Goal: Contribute content: Add original content to the website for others to see

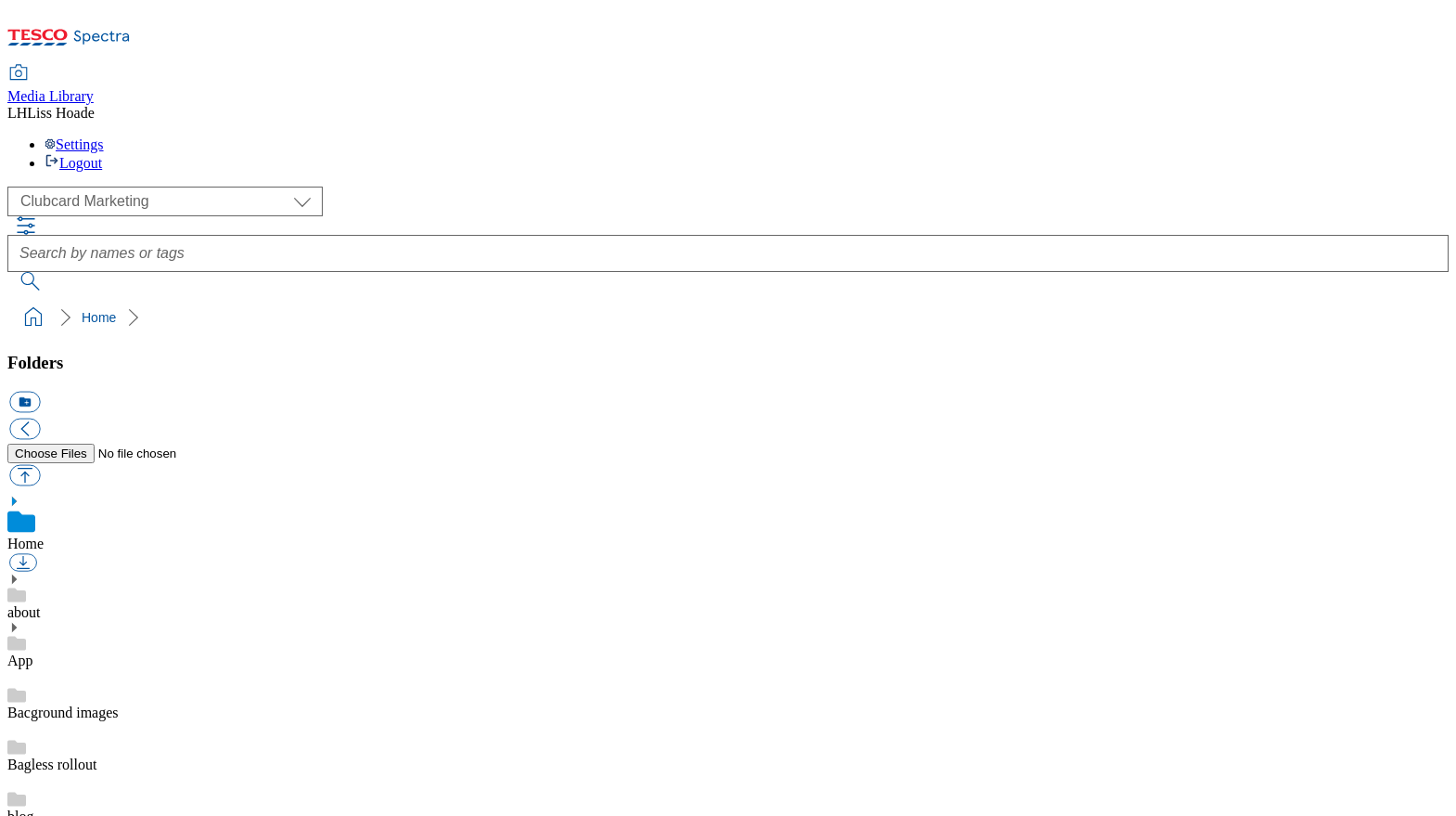
scroll to position [3, 0]
click at [141, 187] on select "Clubcard Marketing Dotcom UK GHS Marketing UK GHS Product UK GHS ROI" at bounding box center [165, 201] width 315 height 30
select select "flare-ghs-mktg"
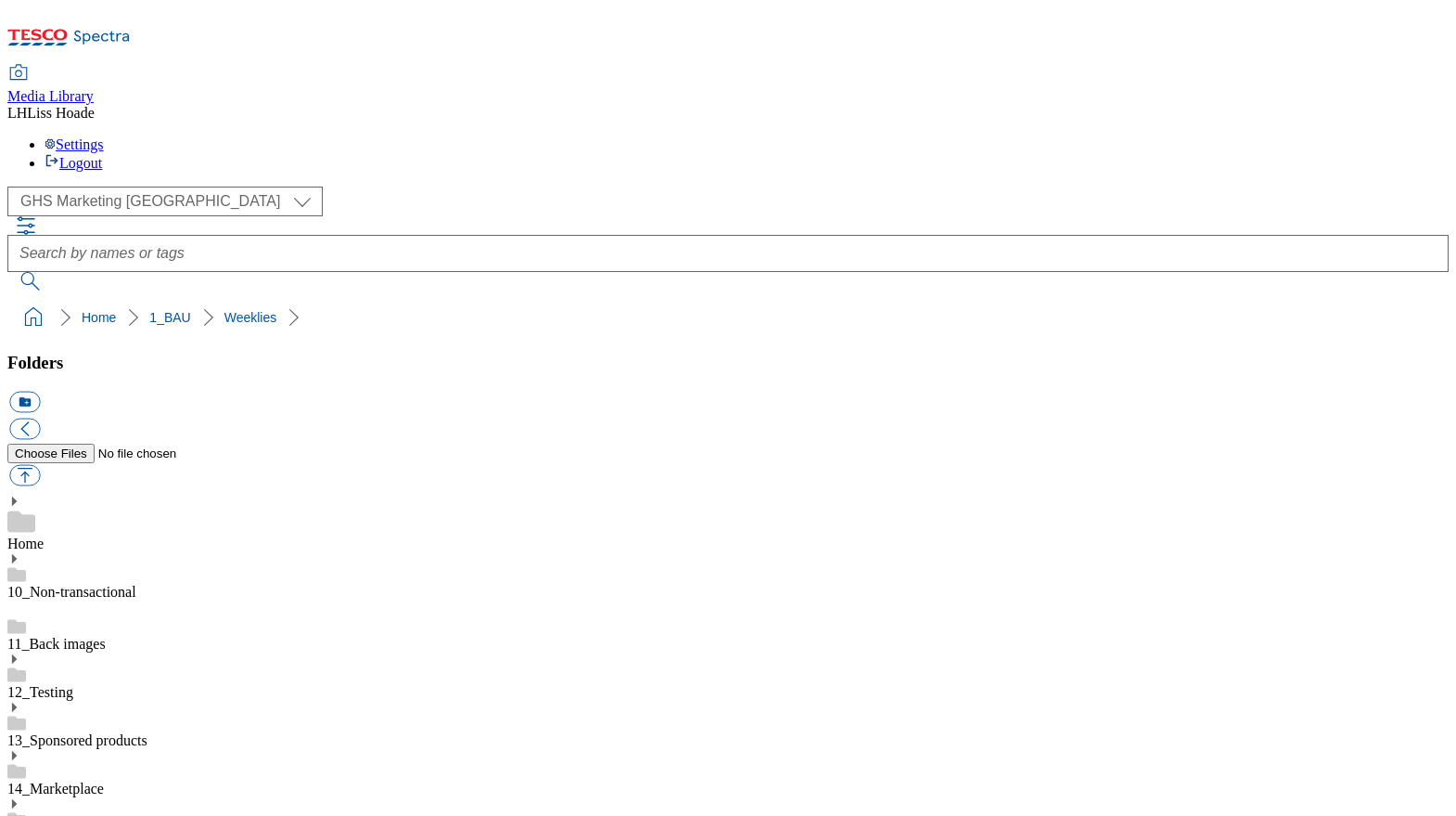
scroll to position [576, 0]
click at [40, 392] on button "icon_new_folder" at bounding box center [25, 402] width 30 height 21
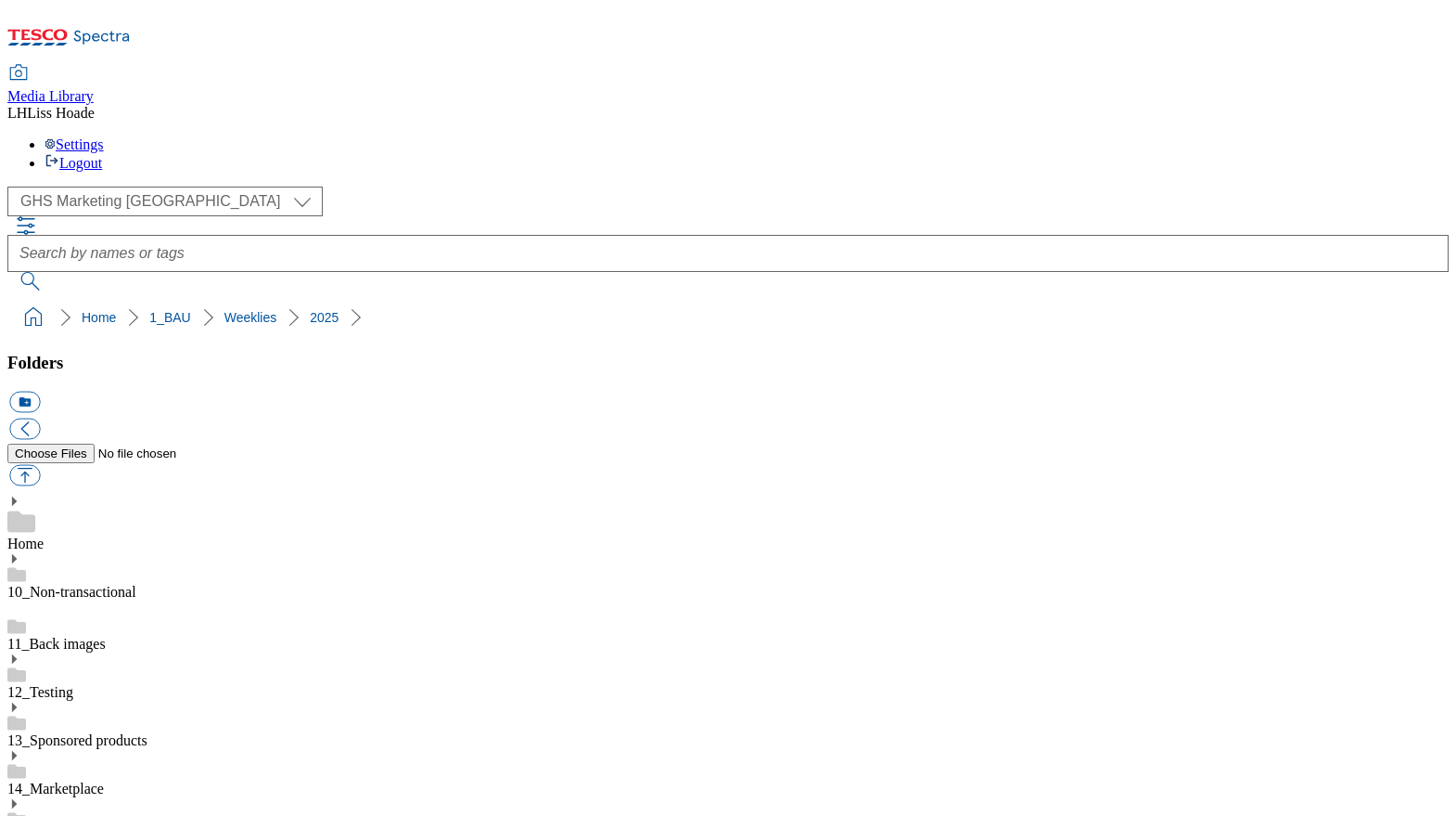
scroll to position [641, 0]
type input "2526"
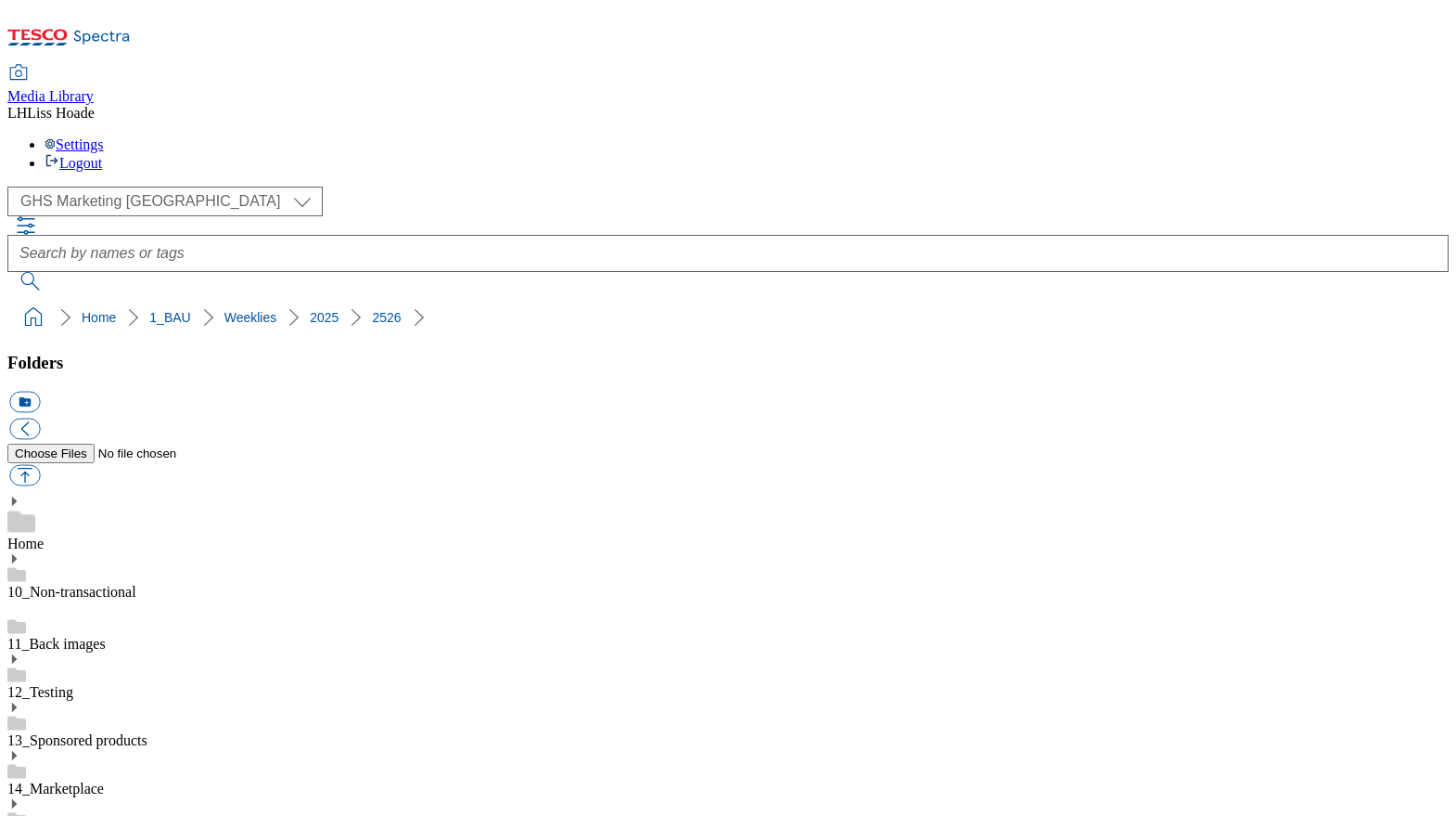
click at [40, 392] on button "icon_new_folder" at bounding box center [25, 402] width 30 height 21
type input "Trade stamp"
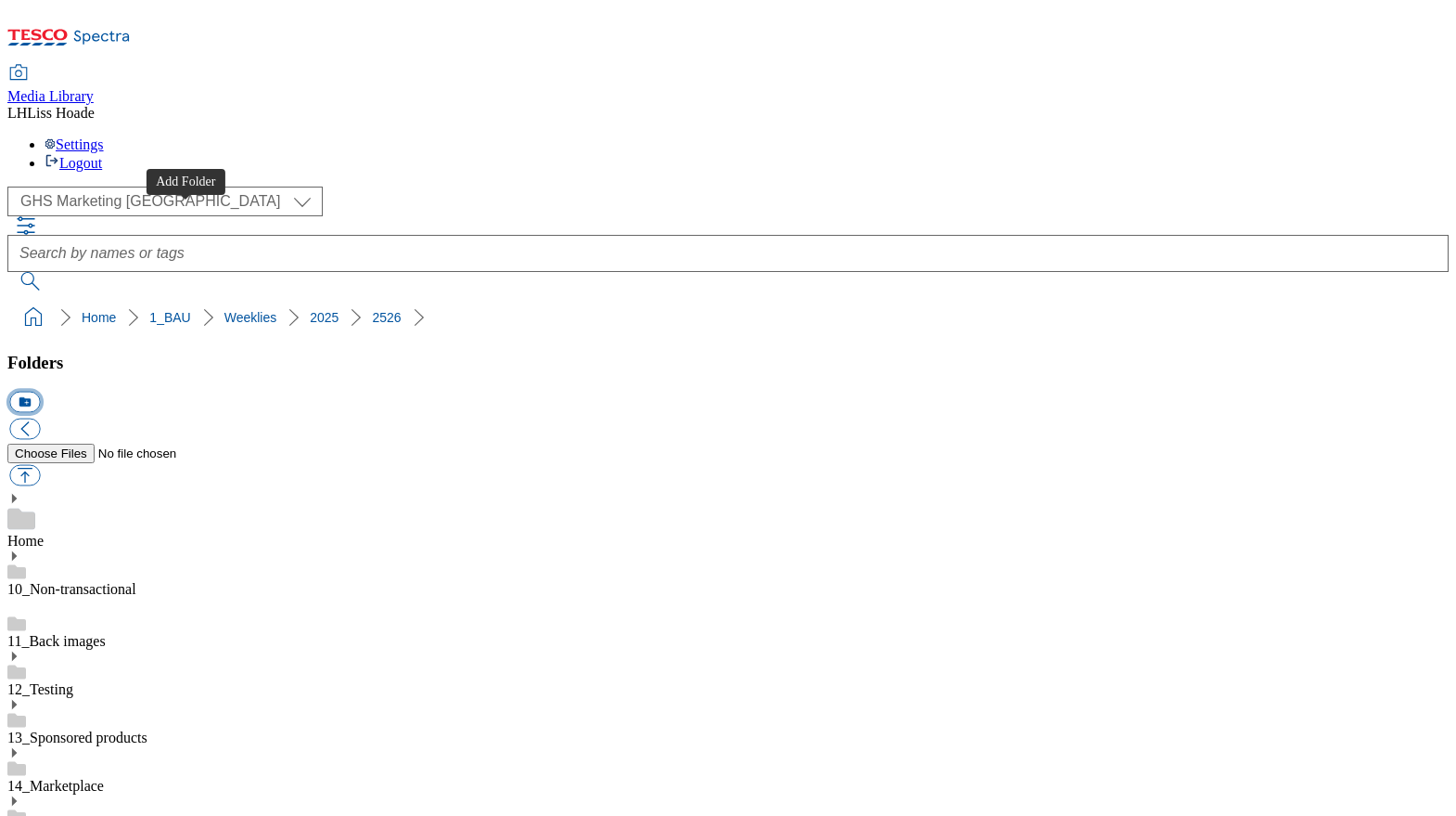
click at [40, 392] on button "icon_new_folder" at bounding box center [25, 402] width 30 height 21
type input "Taxonomy"
click at [40, 392] on button "icon_new_folder" at bounding box center [25, 402] width 30 height 21
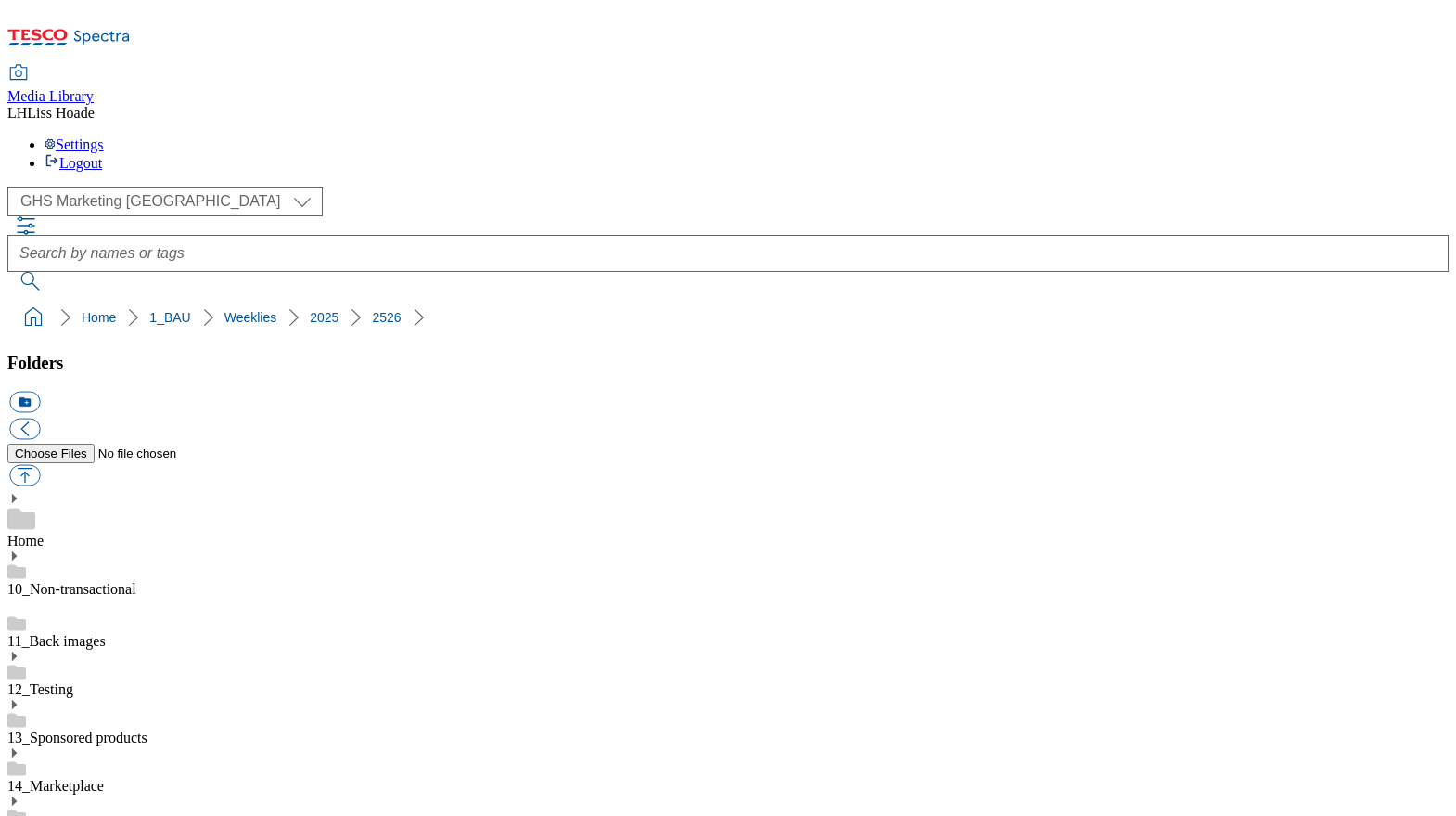
type input "SO"
click at [40, 392] on button "icon_new_folder" at bounding box center [25, 402] width 30 height 21
type input "Search banners"
click at [40, 392] on button "icon_new_folder" at bounding box center [25, 402] width 30 height 21
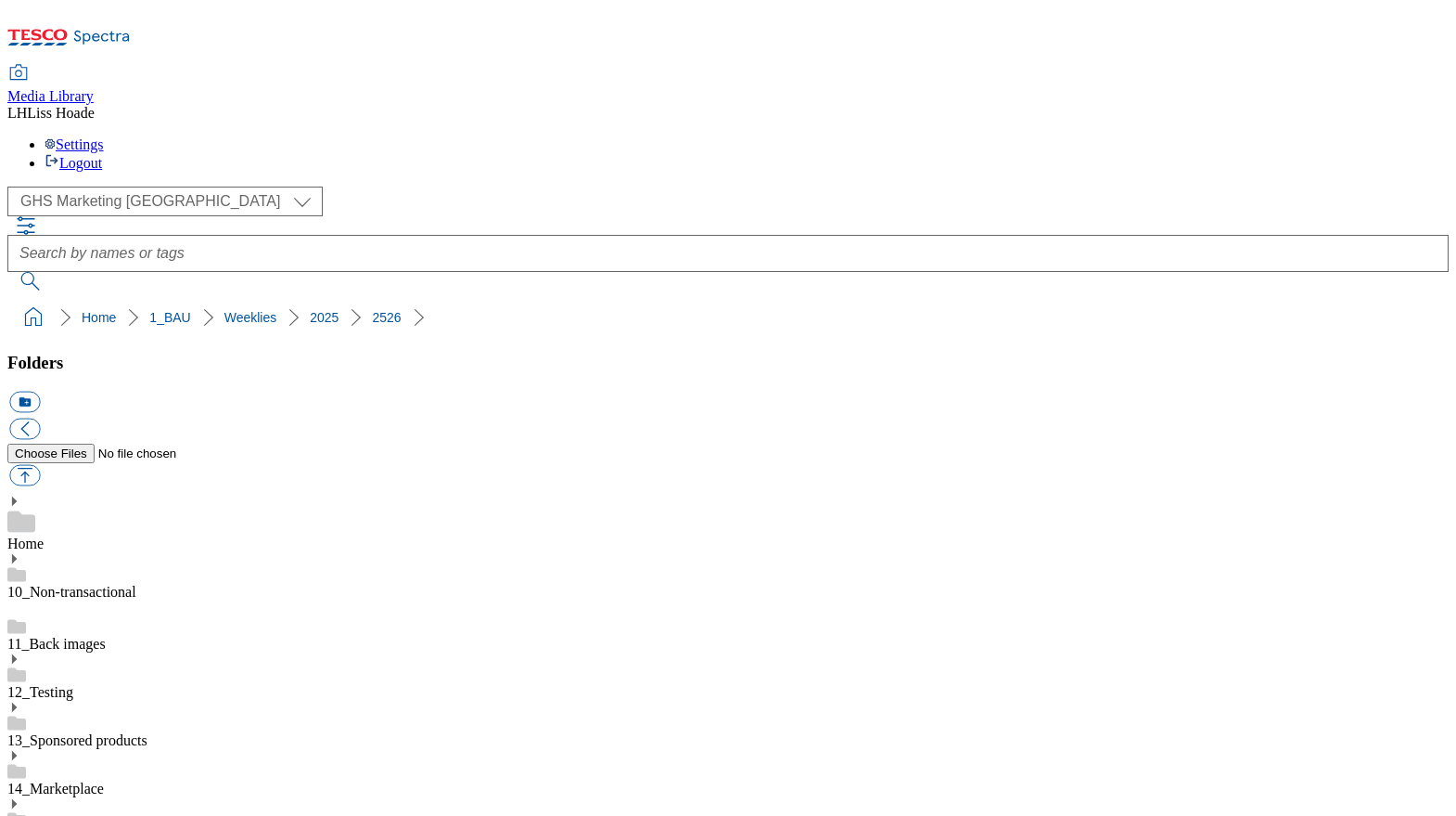
type input "Carousel"
click at [40, 465] on button "button" at bounding box center [25, 476] width 30 height 21
type input "C:\fakepath\2526-GHP-SO-New-stamp-cheesestrings.jpg"
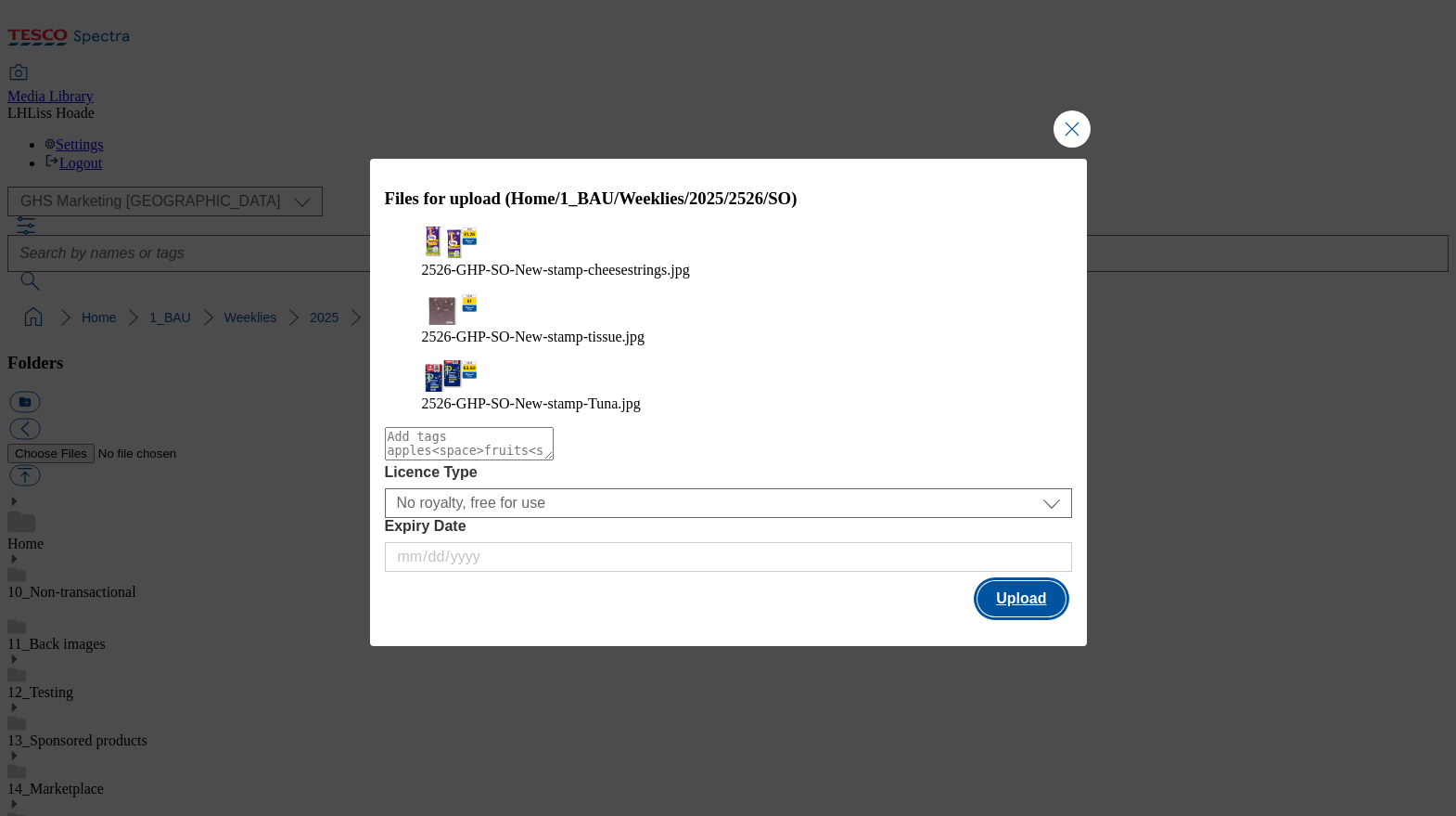
click at [1023, 581] on button "Upload" at bounding box center [1021, 598] width 88 height 35
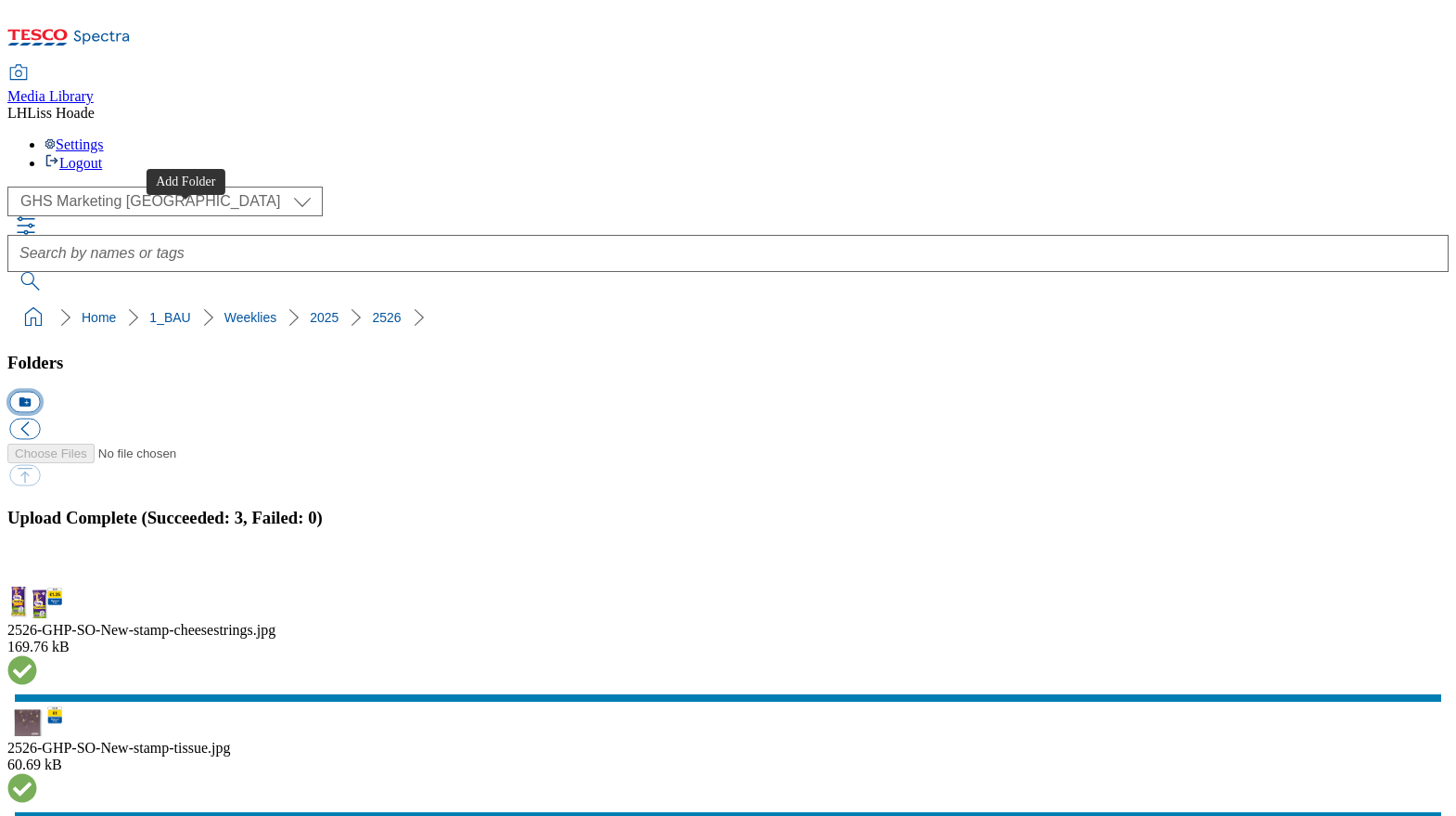
click at [40, 392] on button "icon_new_folder" at bounding box center [25, 402] width 30 height 21
type input "Billboard"
click at [37, 567] on button "button" at bounding box center [23, 576] width 28 height 17
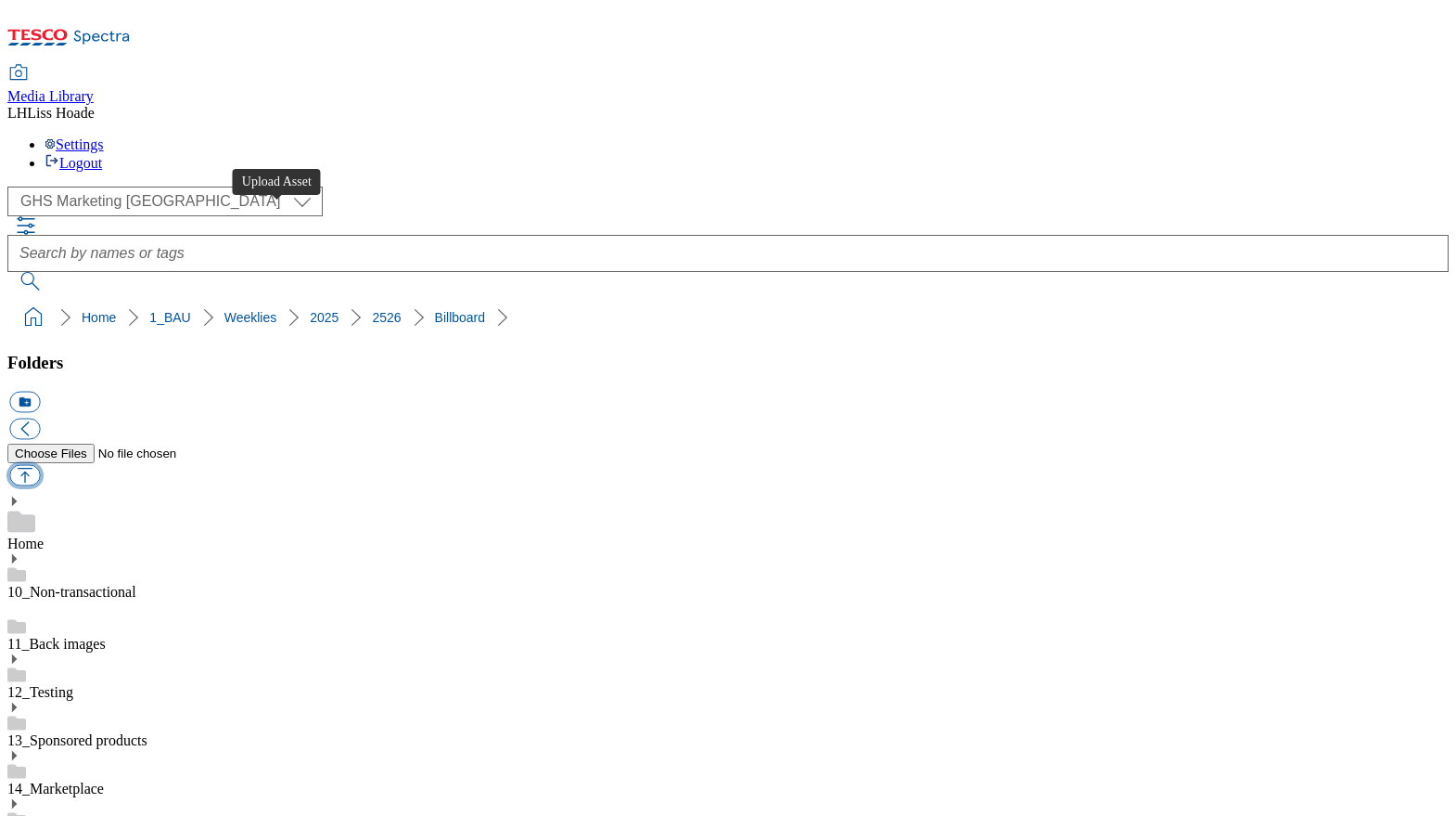
click at [40, 465] on button "button" at bounding box center [25, 476] width 30 height 21
type input "C:\fakepath\2526-GHS-Billboard-Jammie.jpg"
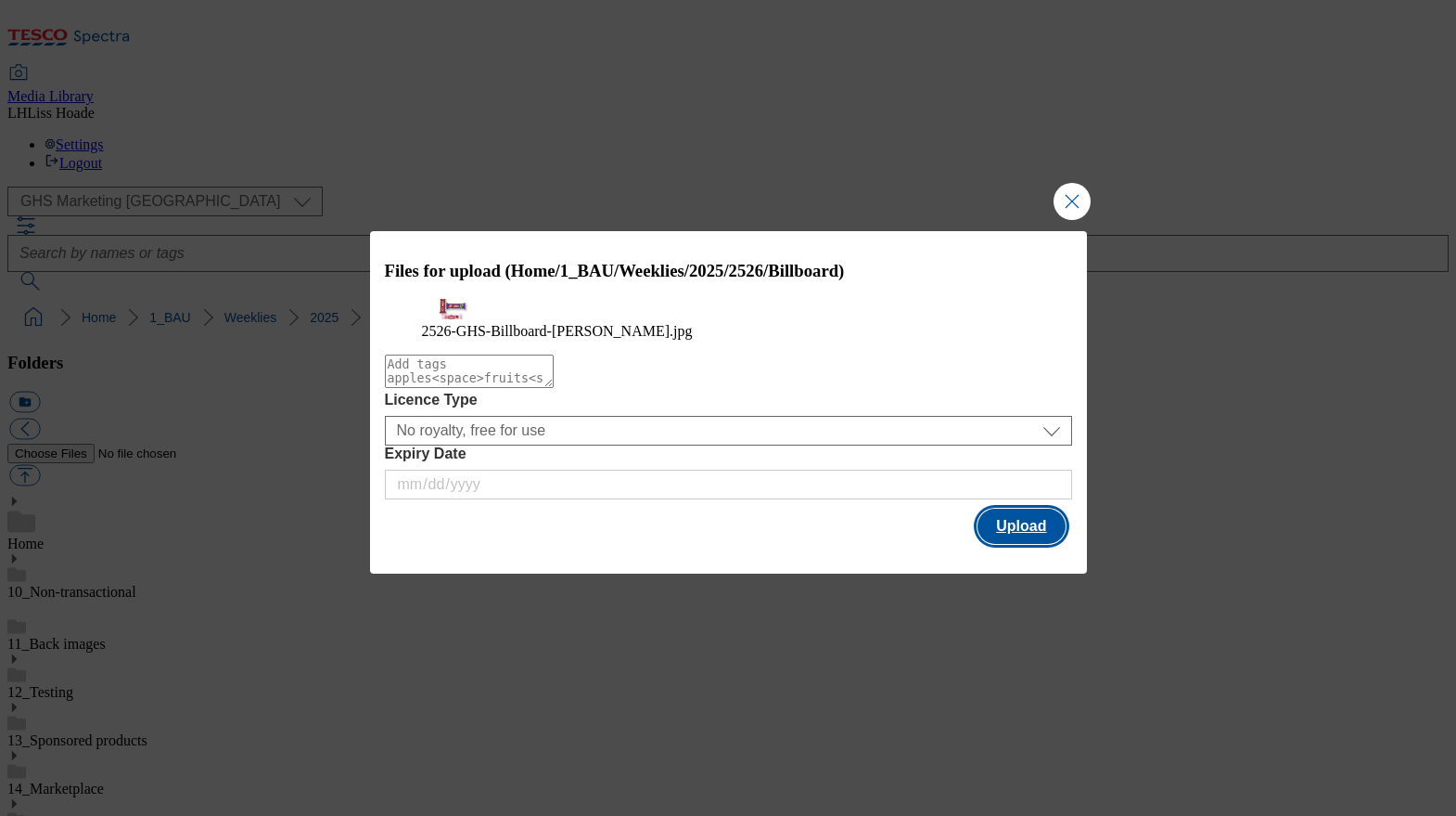
click at [1017, 543] on button "Upload" at bounding box center [1021, 525] width 88 height 35
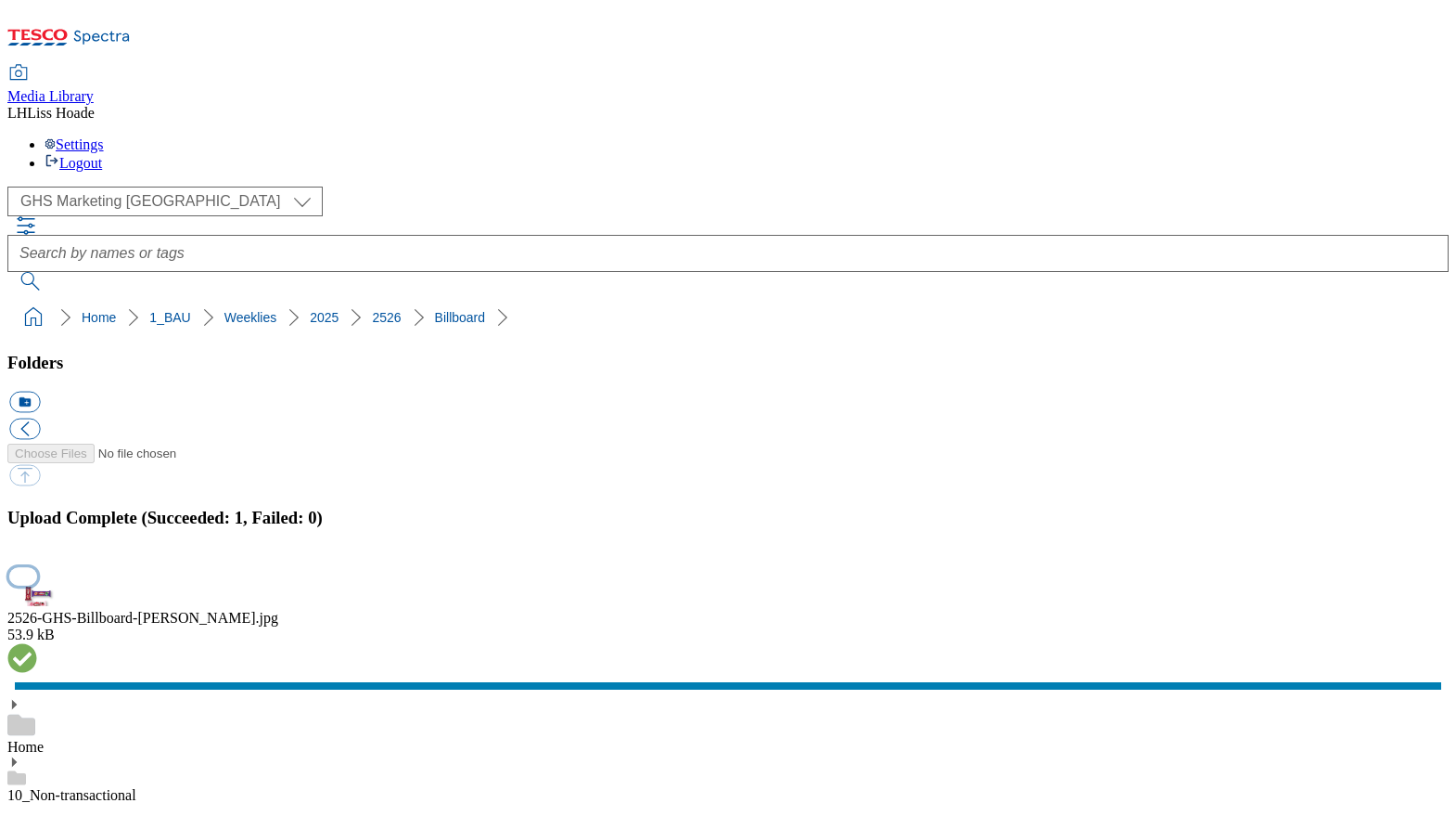
click at [37, 567] on button "button" at bounding box center [23, 576] width 28 height 17
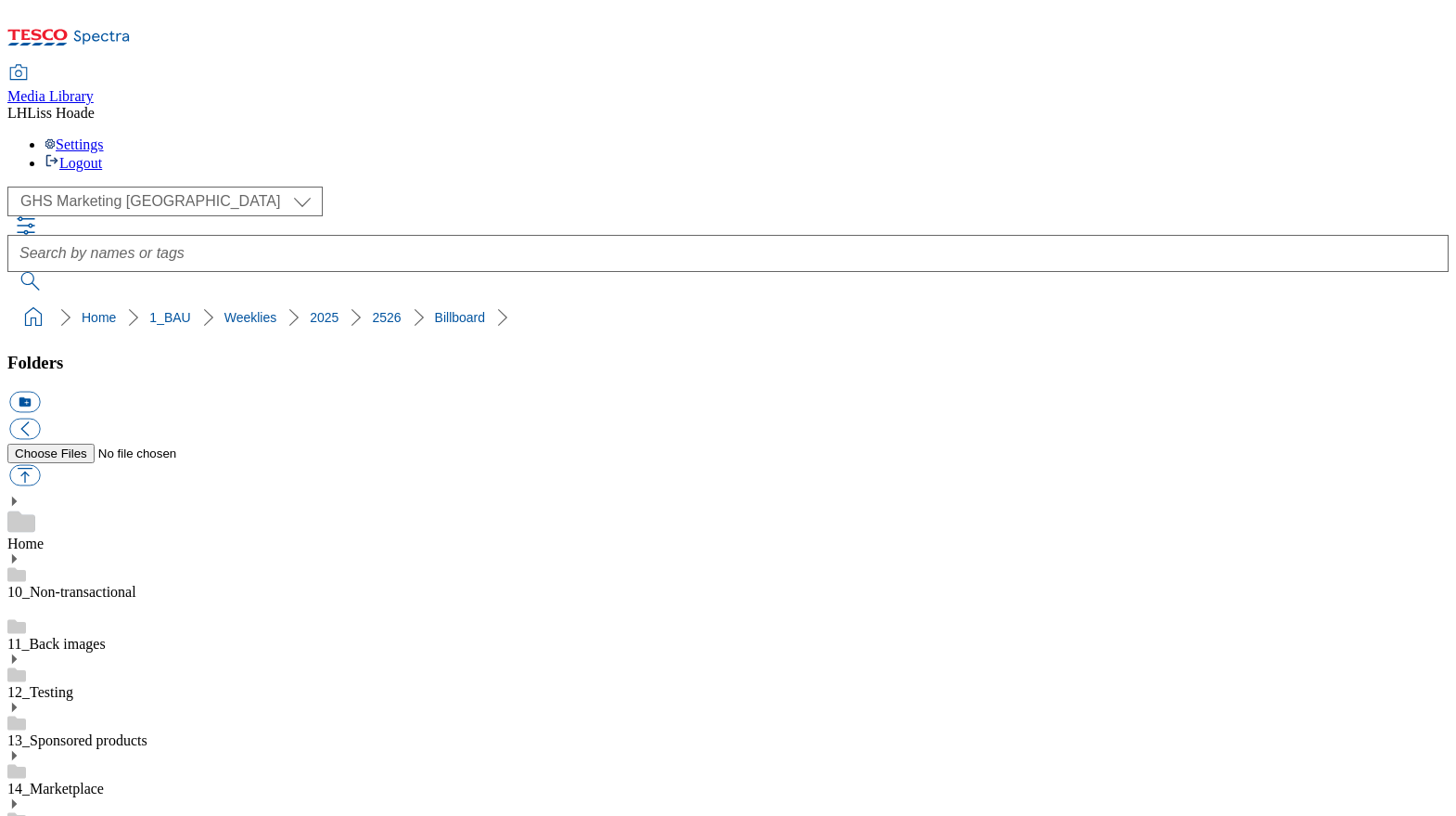
click at [40, 465] on button "button" at bounding box center [25, 476] width 30 height 21
type input "C:\fakepath\2526-GHS-FIbanner-650x200- Magnum.jpg"
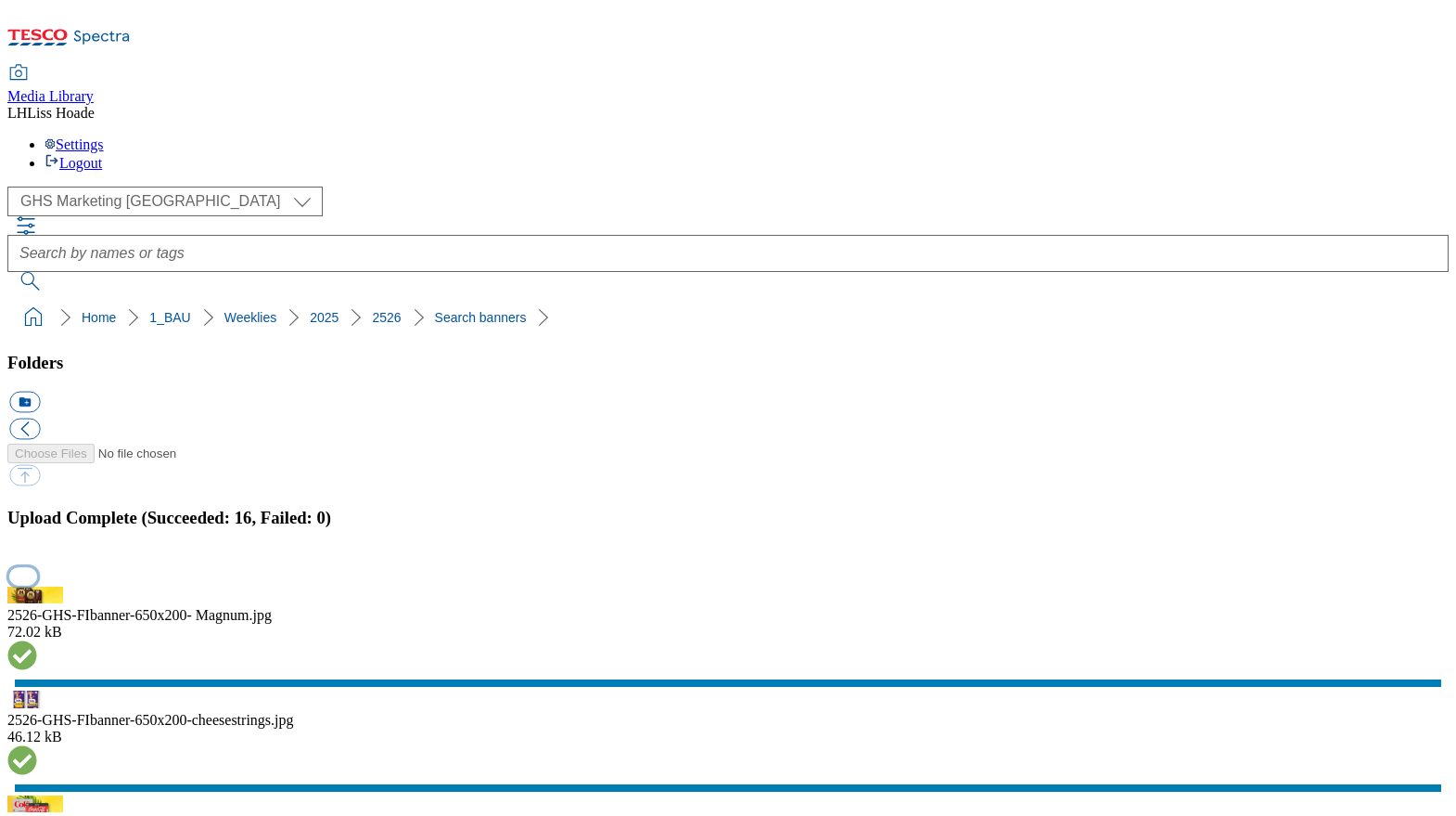
click at [37, 567] on button "button" at bounding box center [23, 576] width 28 height 17
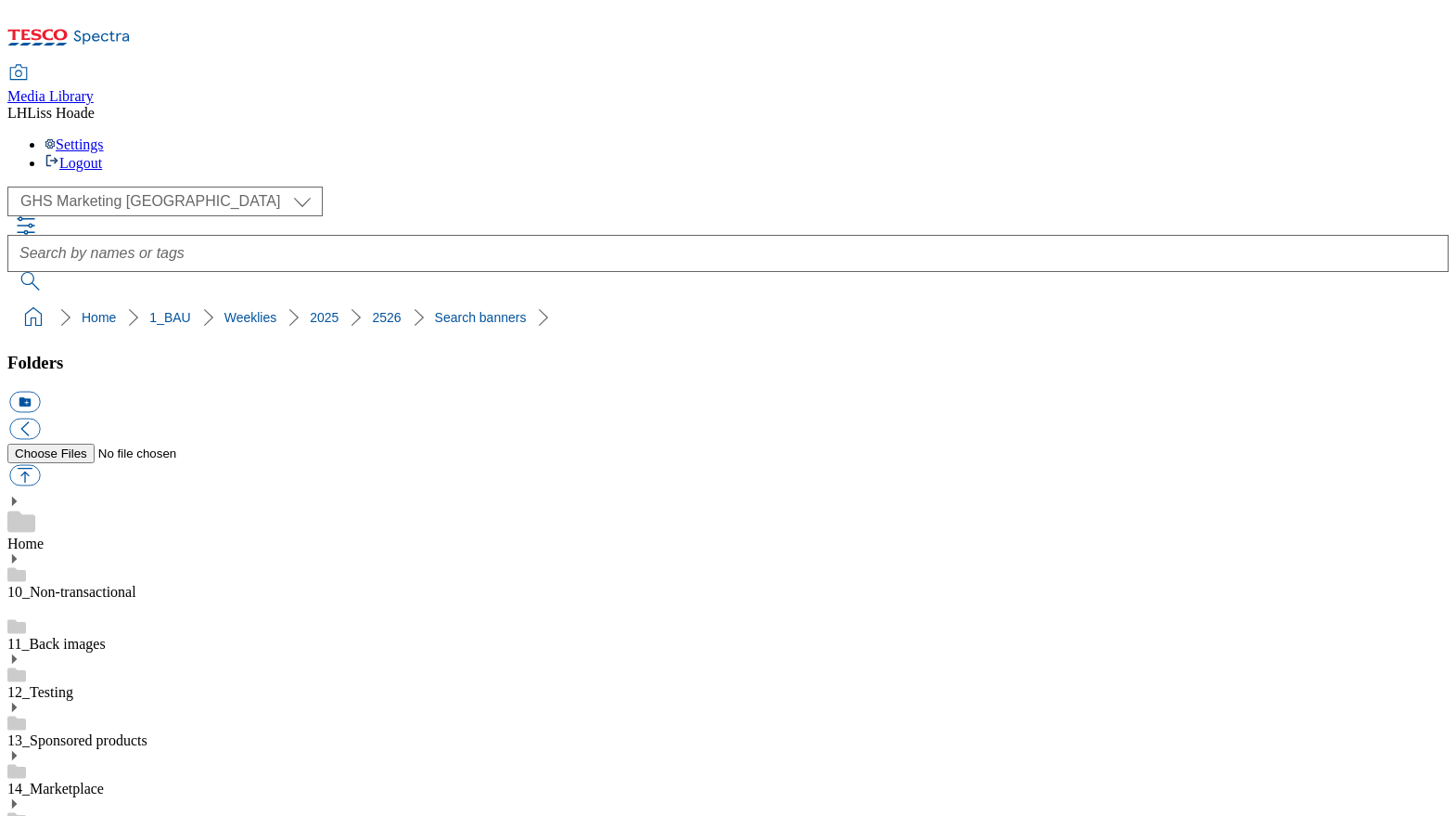
click at [40, 465] on button "button" at bounding box center [25, 476] width 30 height 21
type input "C:\fakepath\2526-GHS-Vis-Nav-743x430-Firepit.jpg"
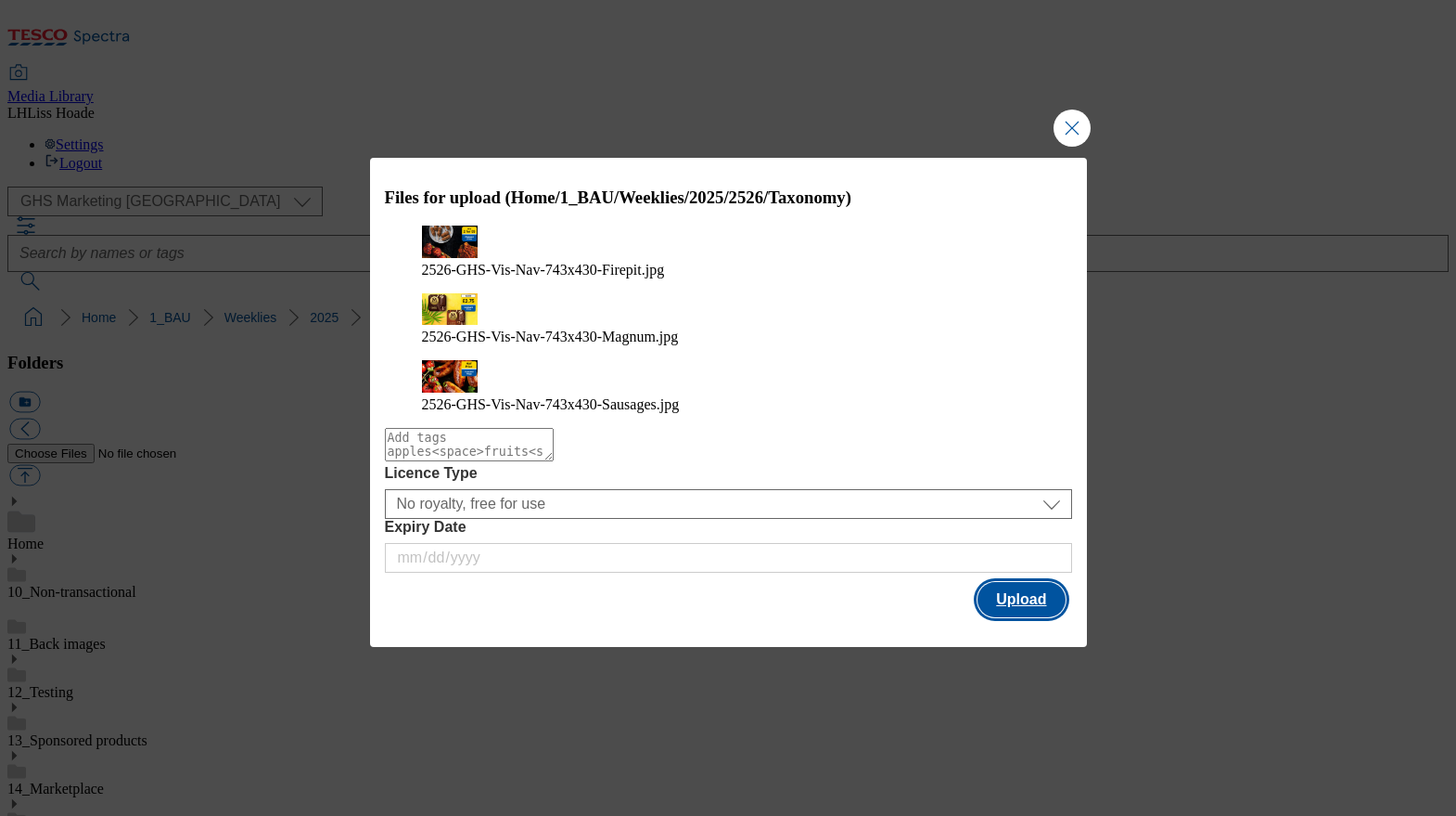
click at [1030, 581] on button "Upload" at bounding box center [1021, 599] width 88 height 35
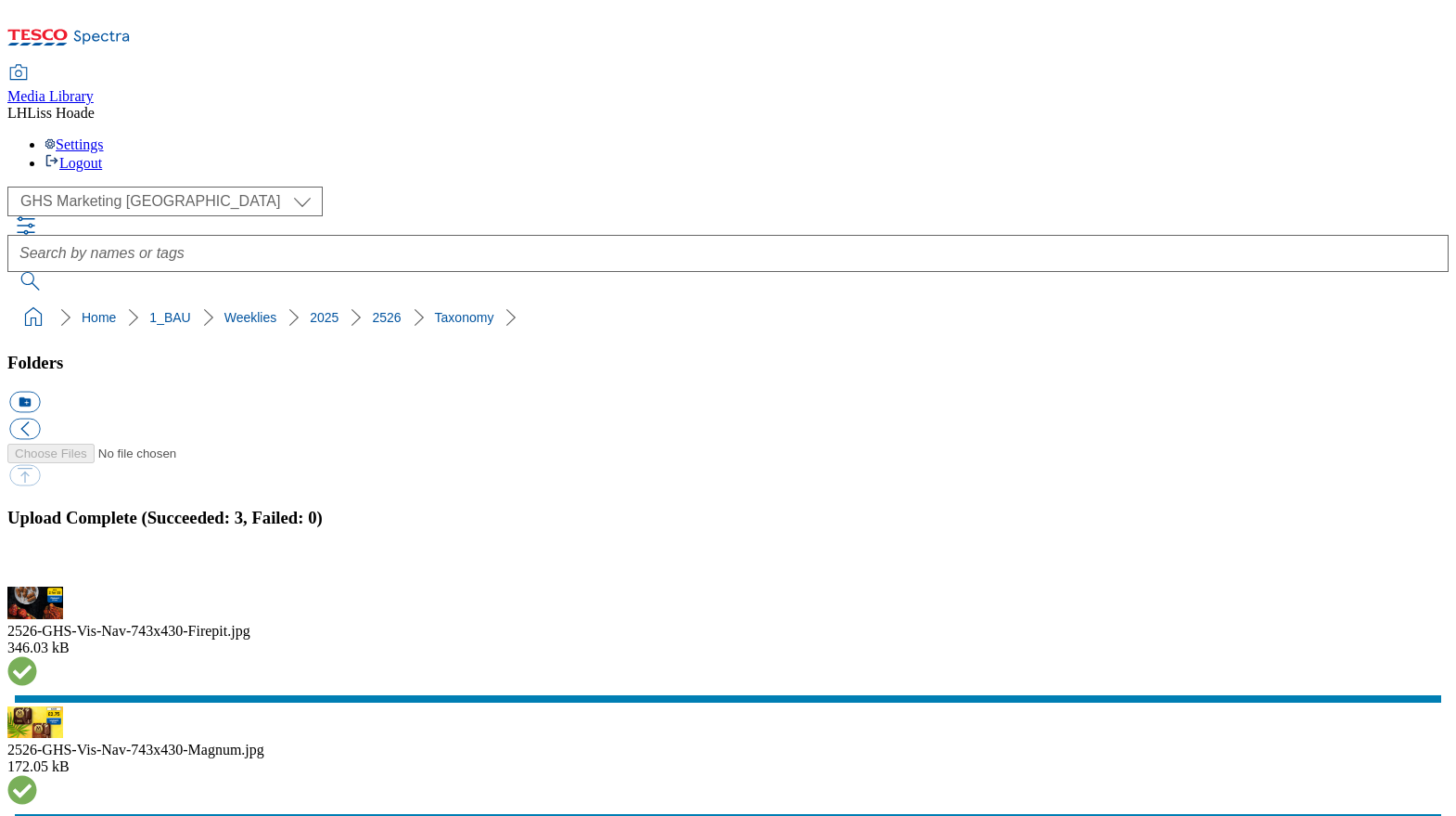
click at [37, 567] on button "button" at bounding box center [23, 576] width 28 height 17
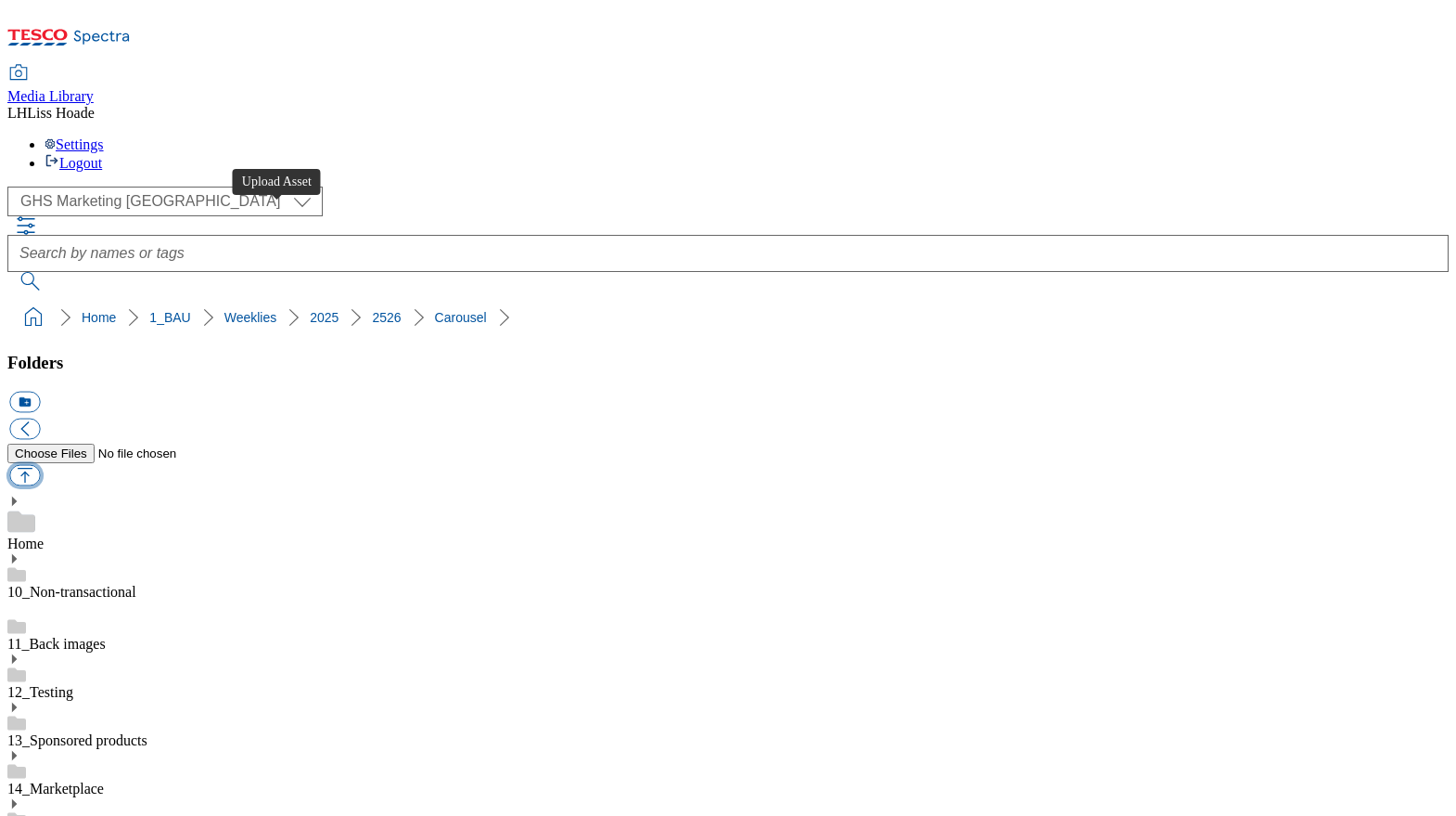
click at [40, 465] on button "button" at bounding box center [25, 476] width 30 height 21
type input "C:\fakepath\2526-GHP-Carousel-BTS.jpg"
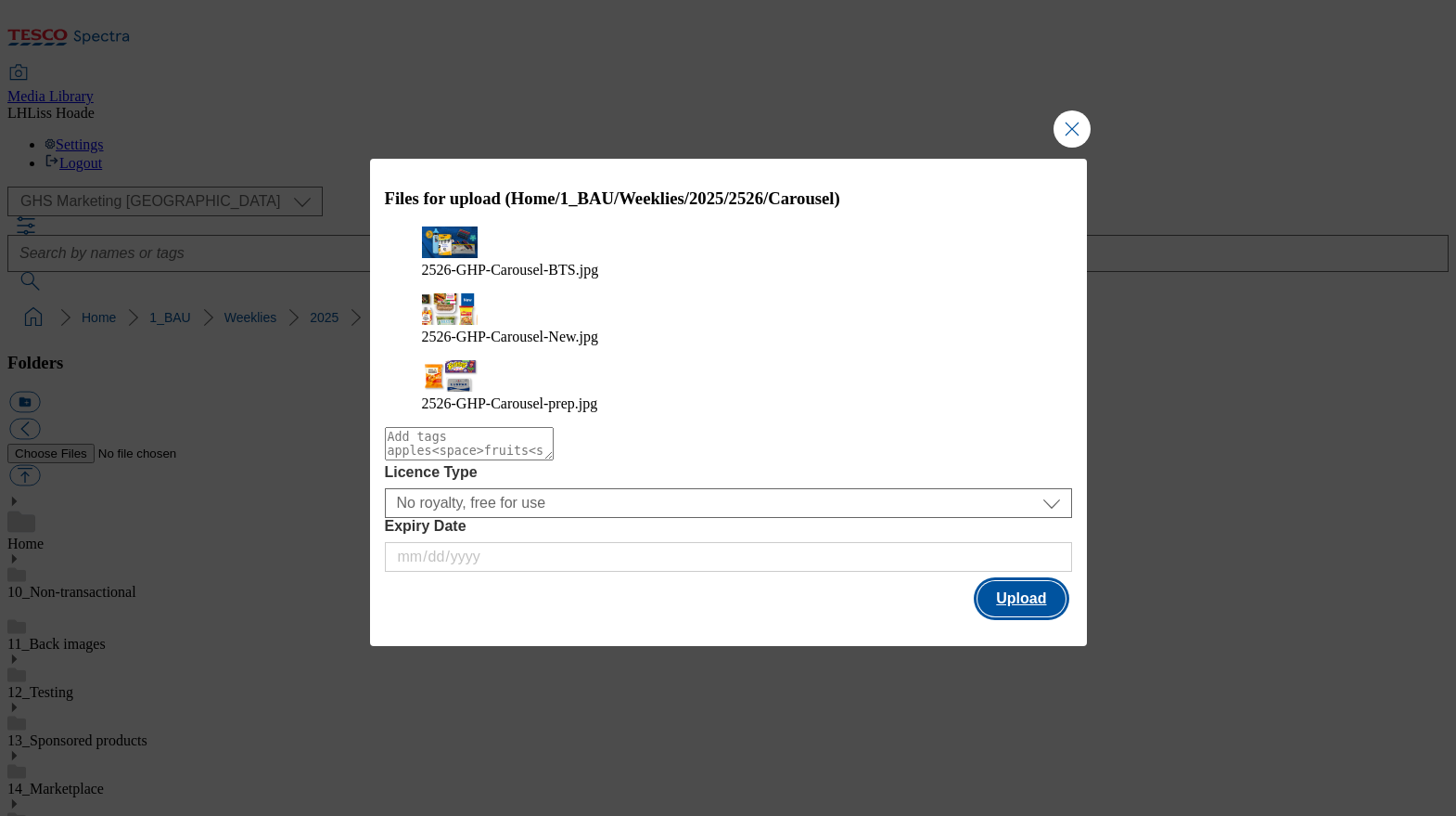
click at [1027, 581] on button "Upload" at bounding box center [1021, 598] width 88 height 35
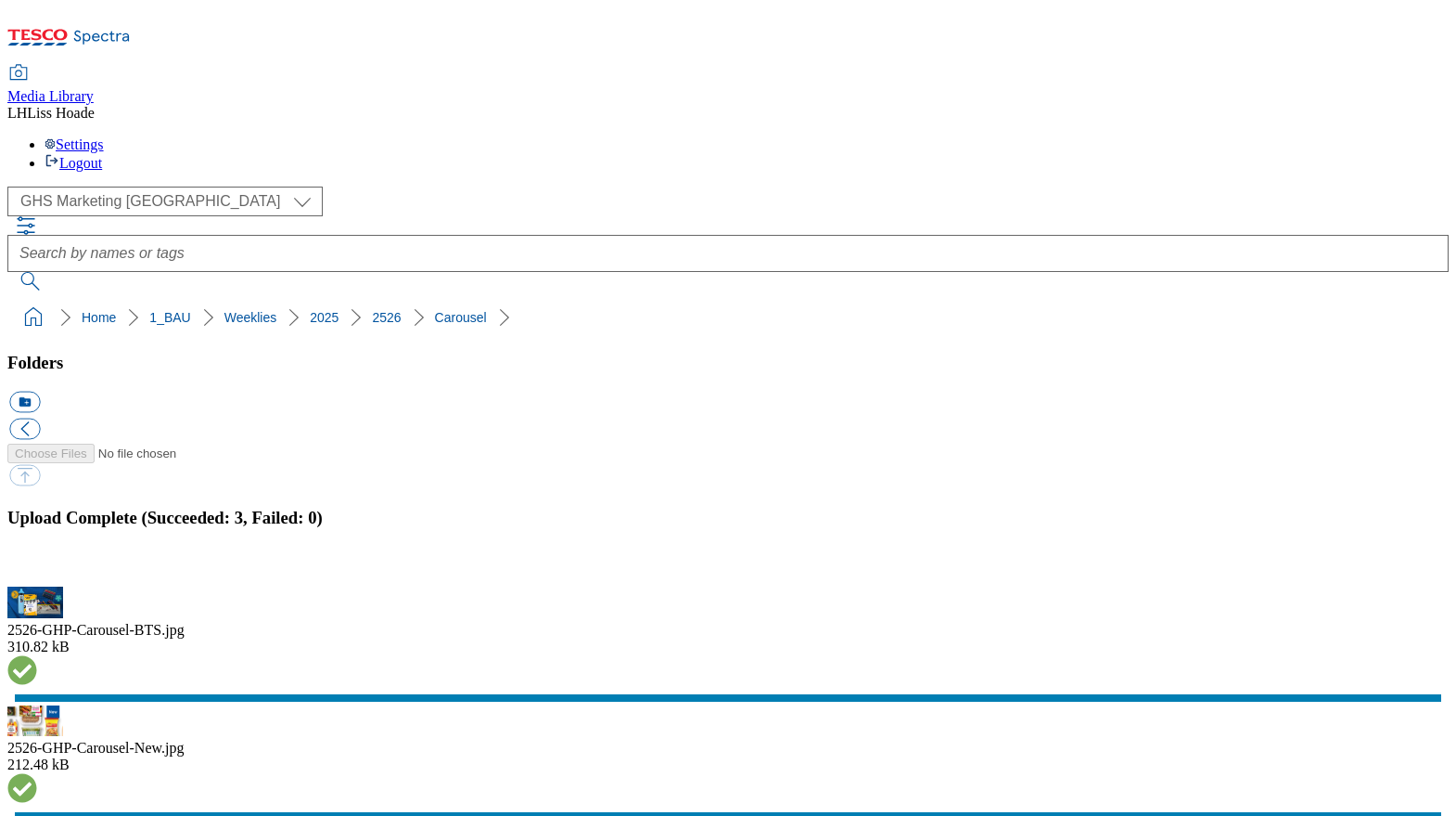
click at [37, 567] on button "button" at bounding box center [23, 576] width 28 height 17
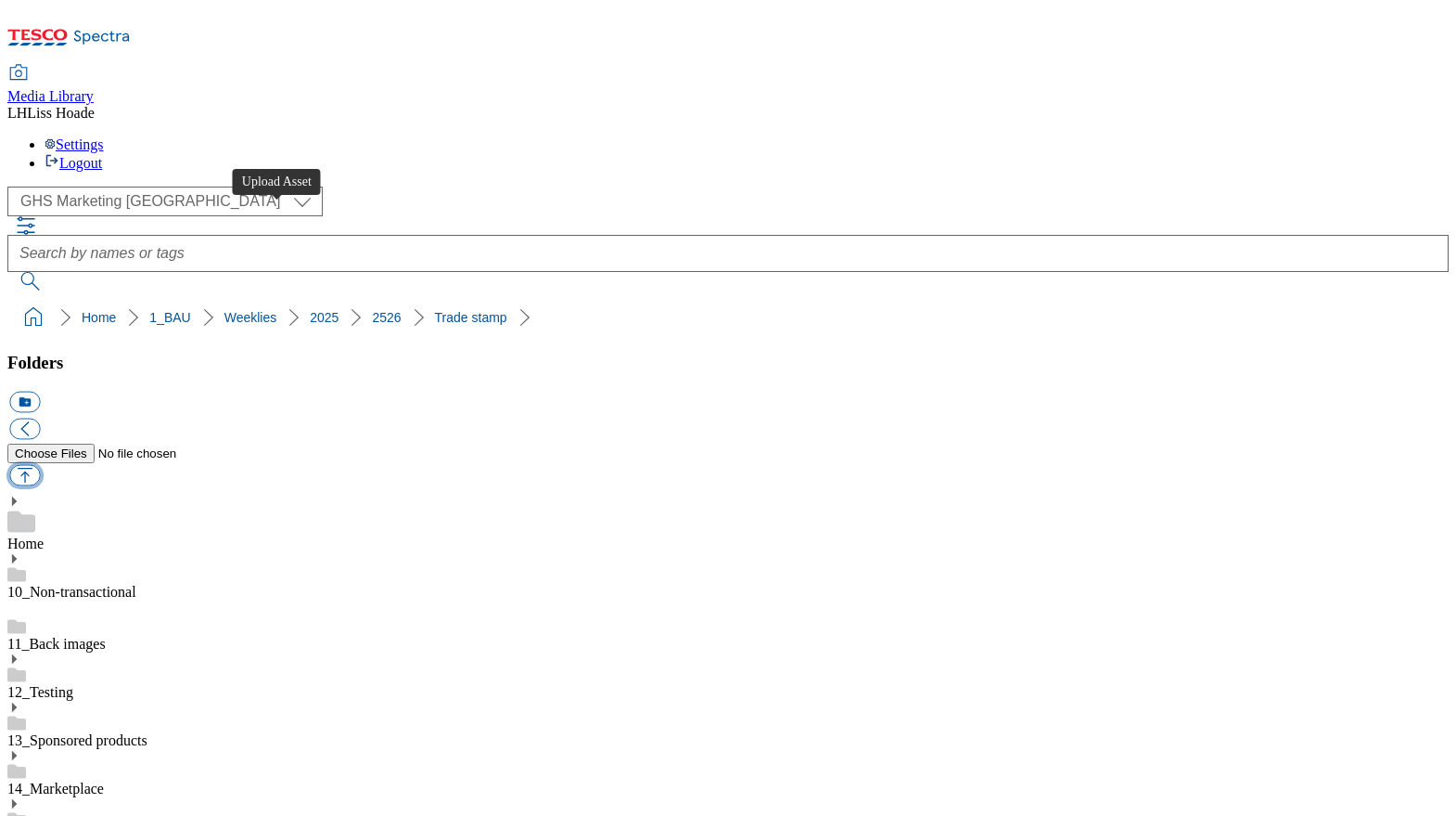
click at [40, 465] on button "button" at bounding box center [25, 476] width 30 height 21
type input "C:\fakepath\2526-GHS-TradeStamp- wine.jpg"
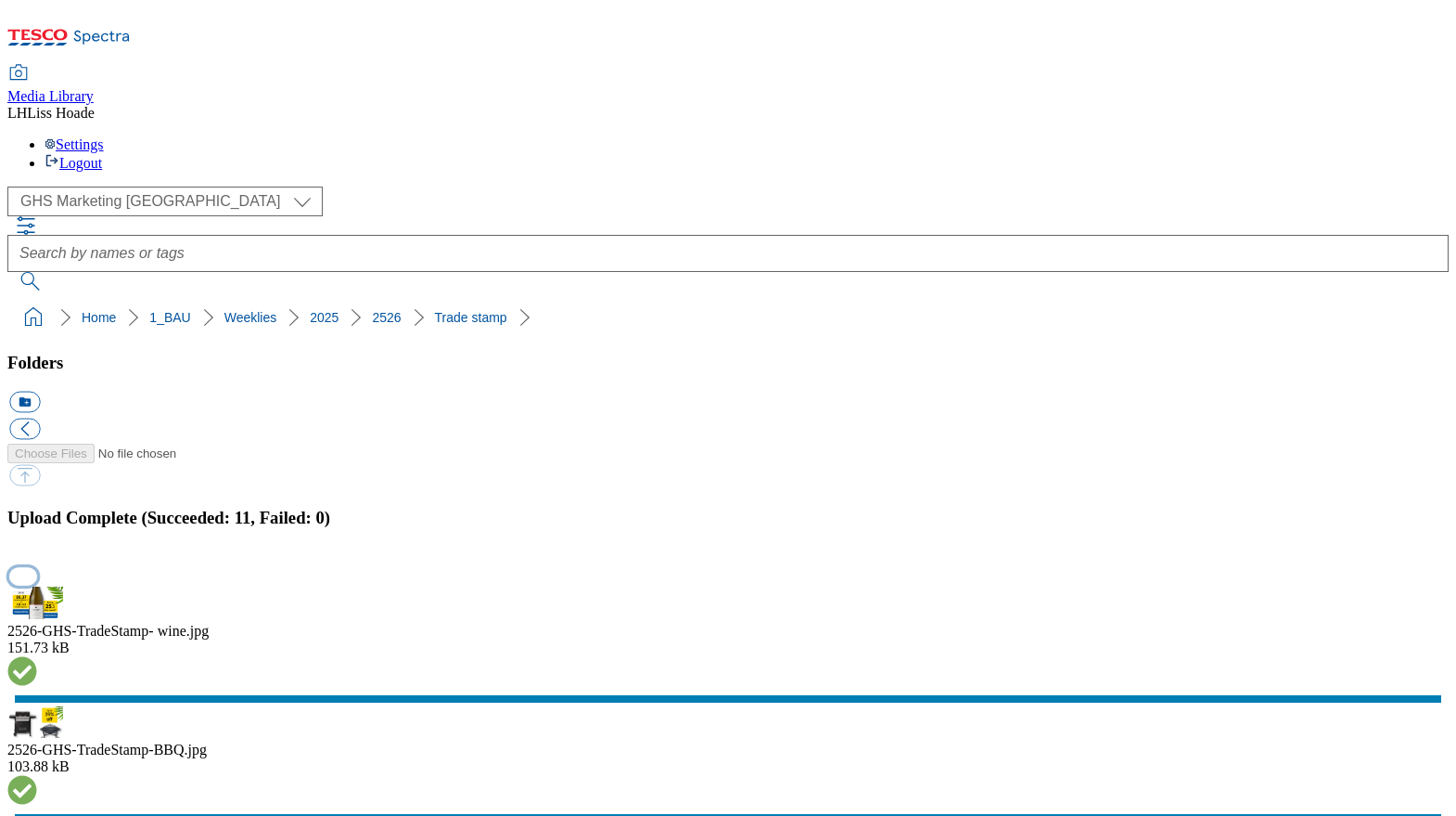
click at [37, 567] on button "button" at bounding box center [23, 576] width 28 height 17
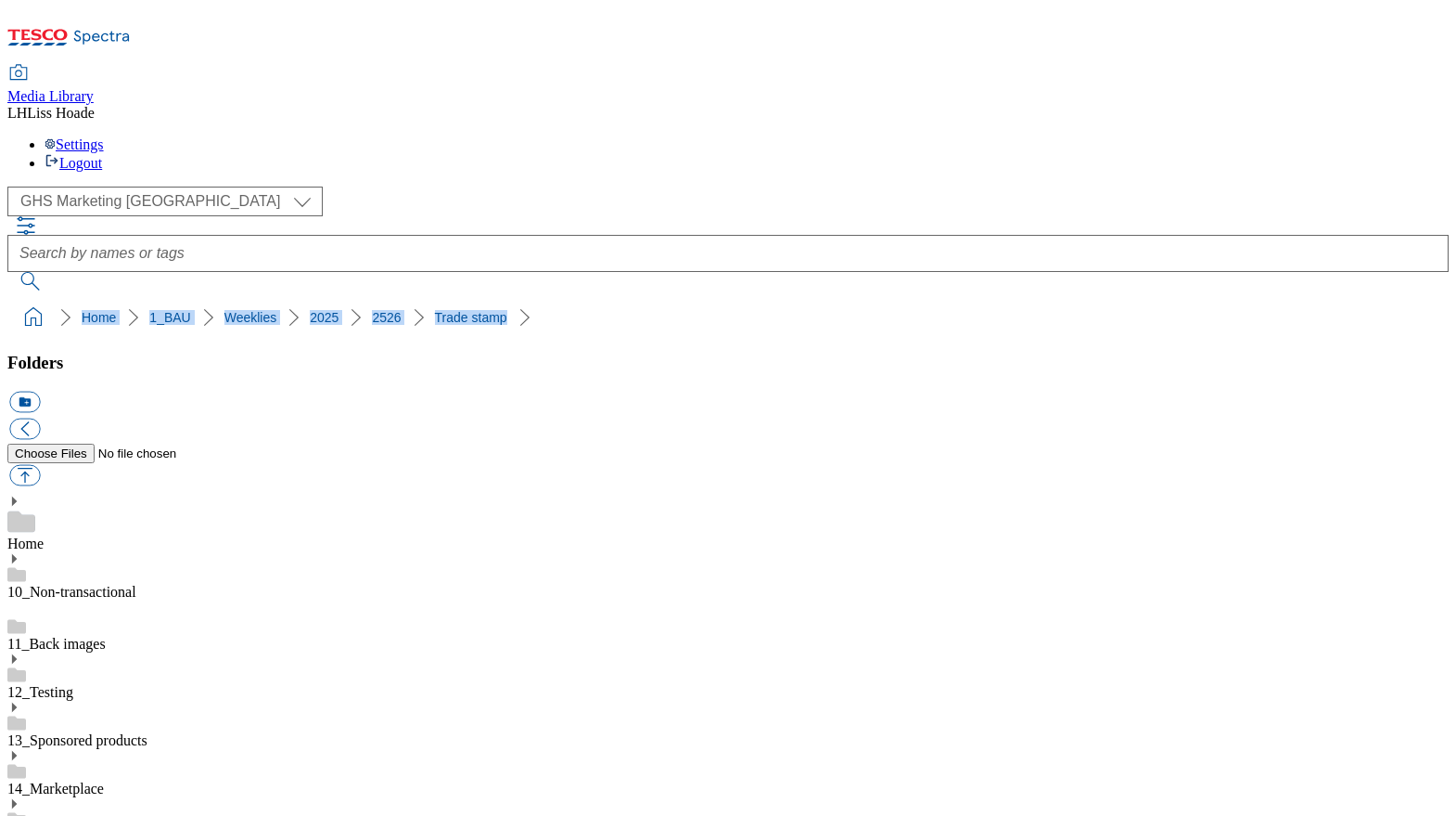
drag, startPoint x: 502, startPoint y: 174, endPoint x: 6, endPoint y: 177, distance: 496.0
click at [8, 299] on nav "Home 1_BAU Weeklies 2025 2526 Trade stamp" at bounding box center [728, 316] width 1442 height 35
copy ol "Home 1_BAU Weeklies 2025 2526 Trade stamp"
click at [40, 465] on button "button" at bounding box center [25, 476] width 30 height 21
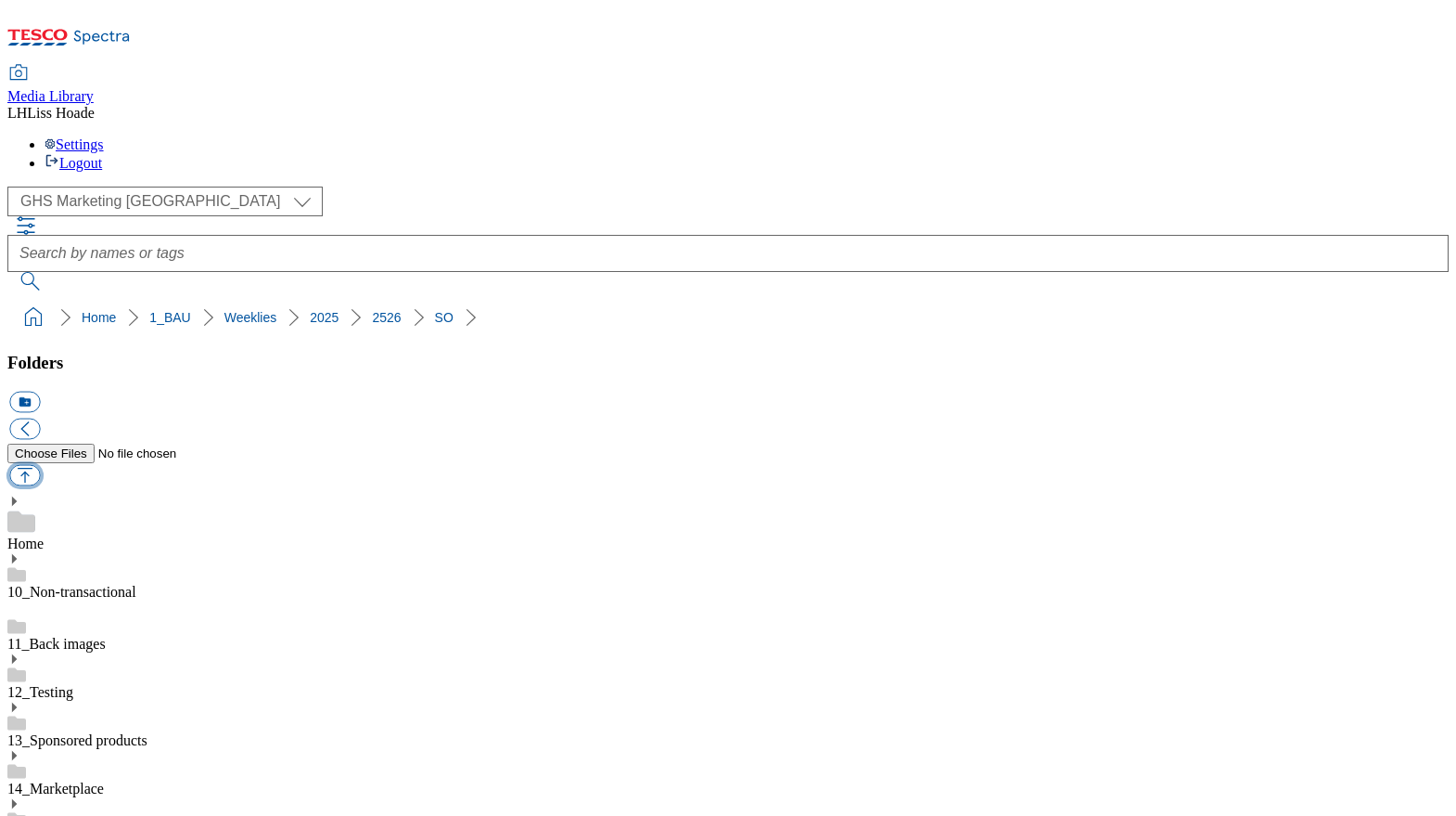
type input "C:\fakepath\2526-GHP-SO-New-stamp-Tuna copy.jpg"
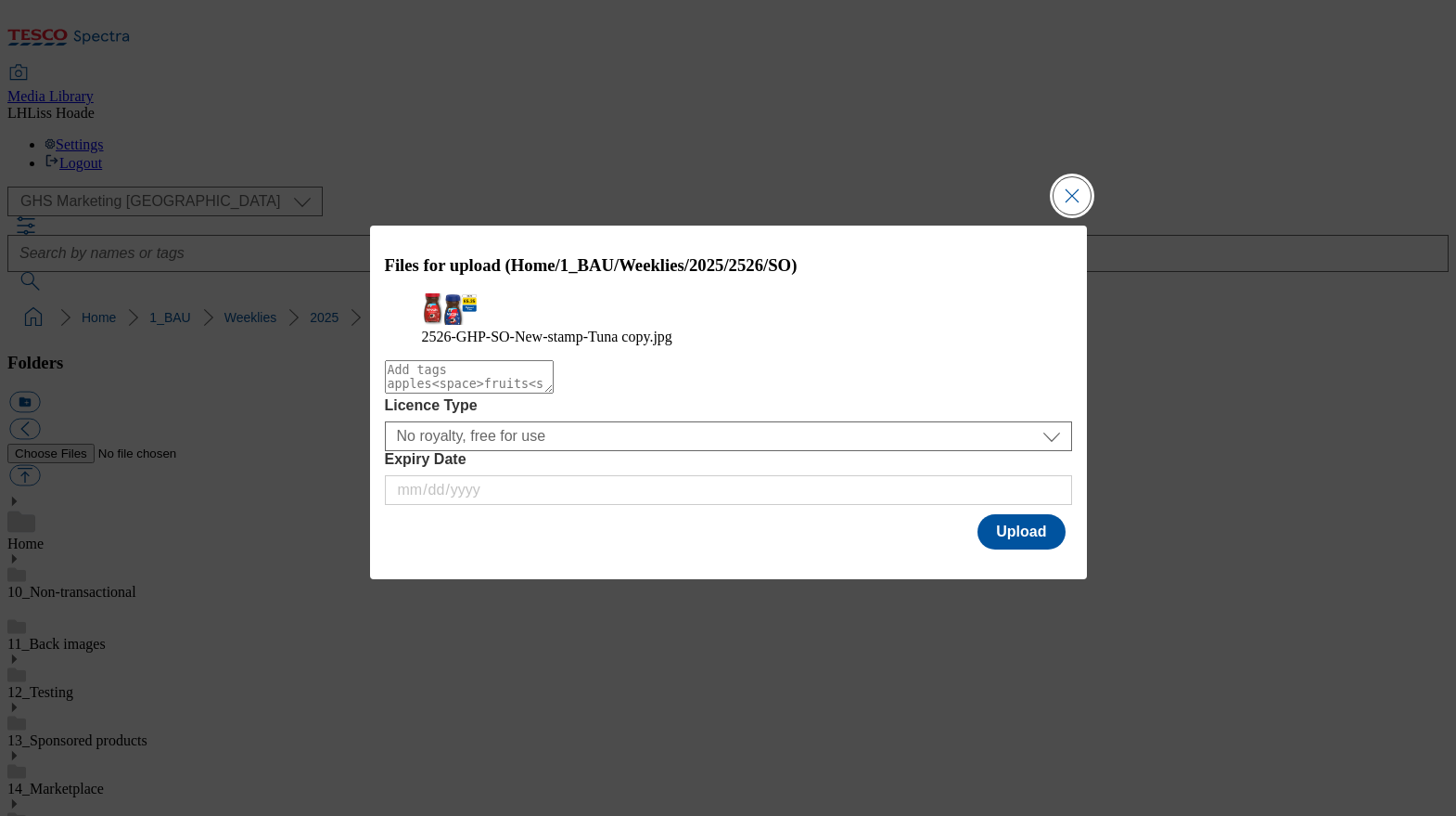
click at [1072, 177] on button "Close Modal" at bounding box center [1072, 195] width 37 height 37
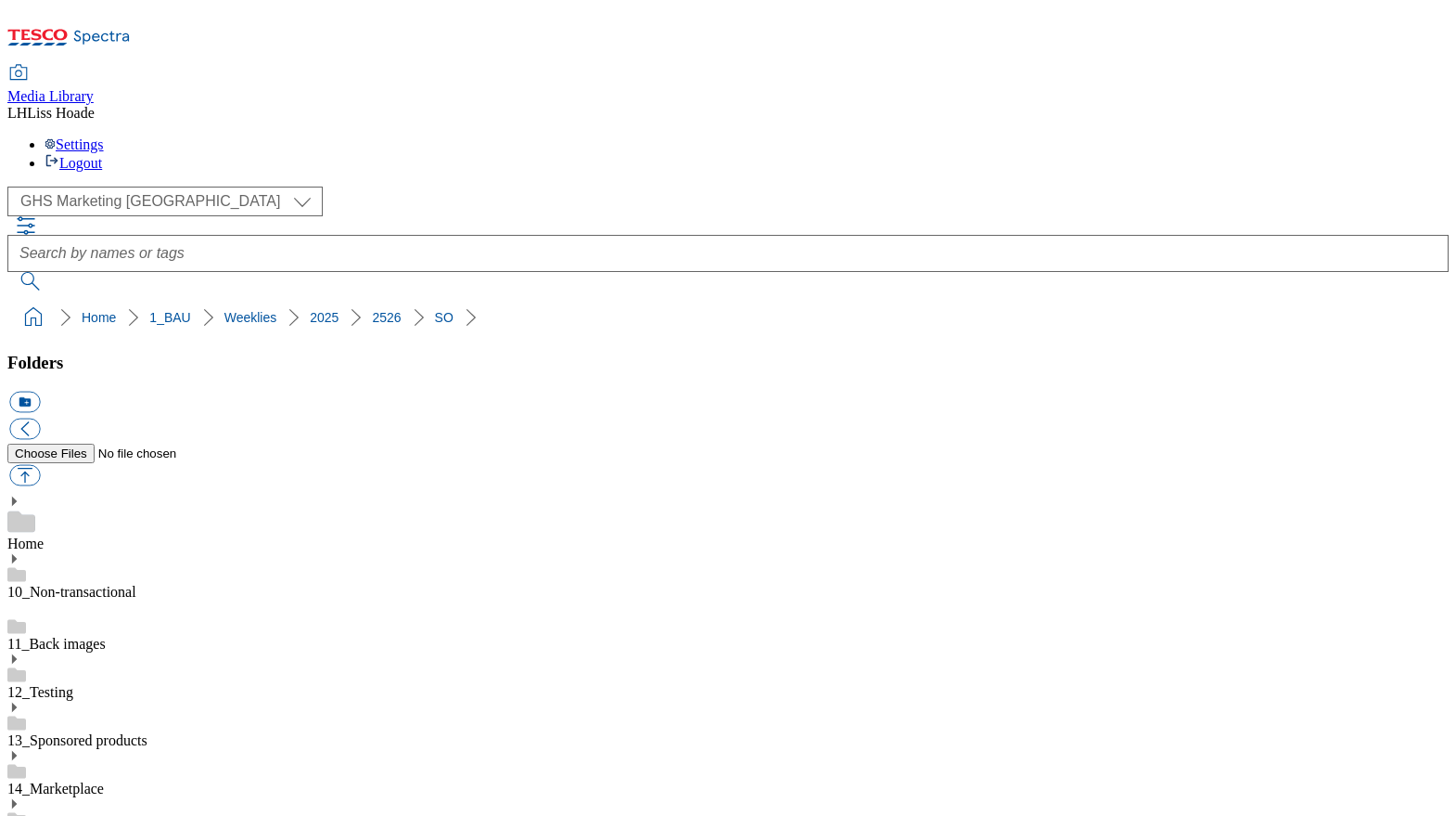
click at [40, 465] on button "button" at bounding box center [25, 476] width 30 height 21
type input "C:\fakepath\2526-GHS-FIbanner-650x200-coffee.jpg"
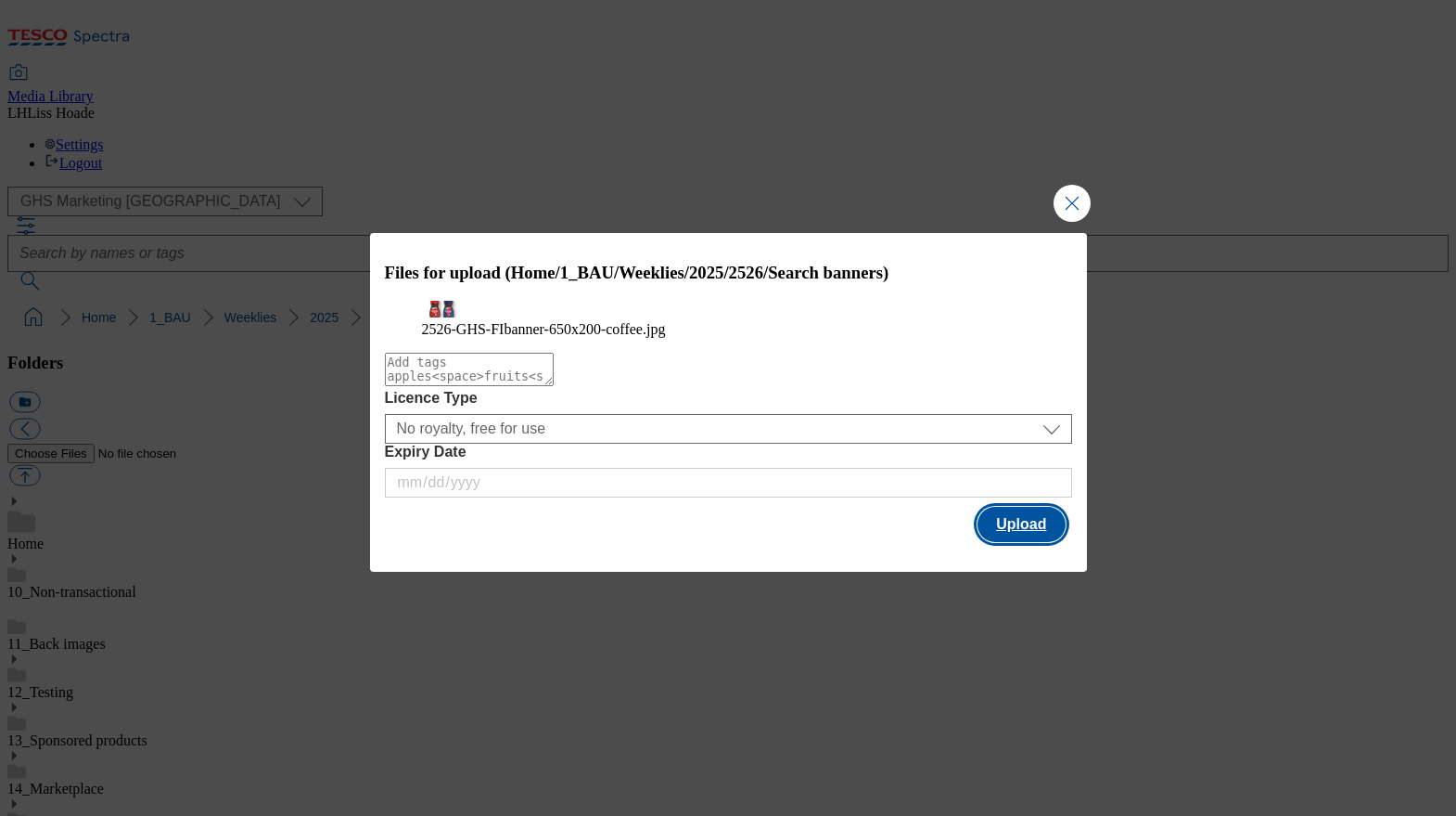
click at [1010, 542] on button "Upload" at bounding box center [1021, 524] width 88 height 35
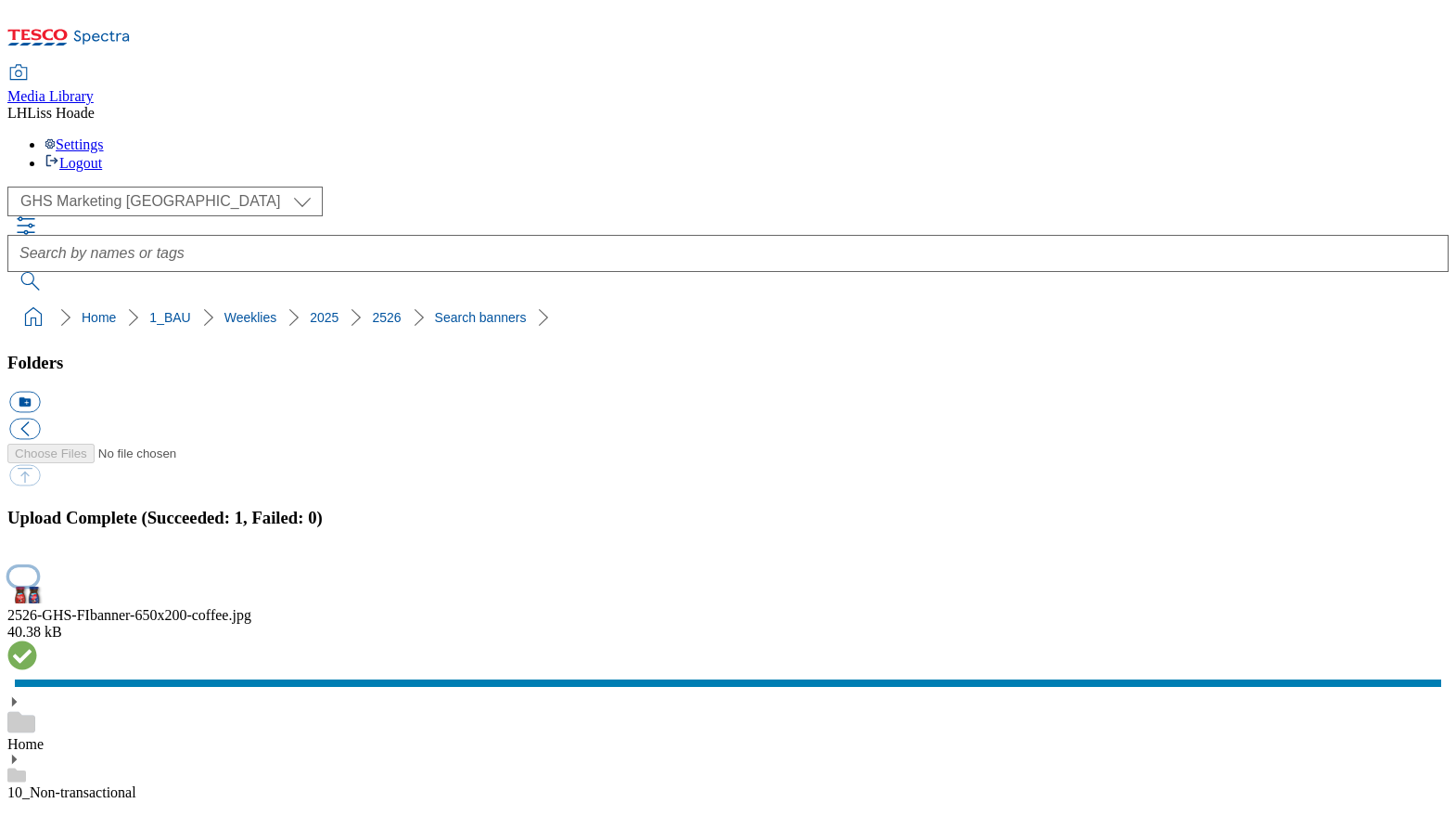
click at [37, 567] on button "button" at bounding box center [23, 576] width 28 height 17
